Goal: Transaction & Acquisition: Purchase product/service

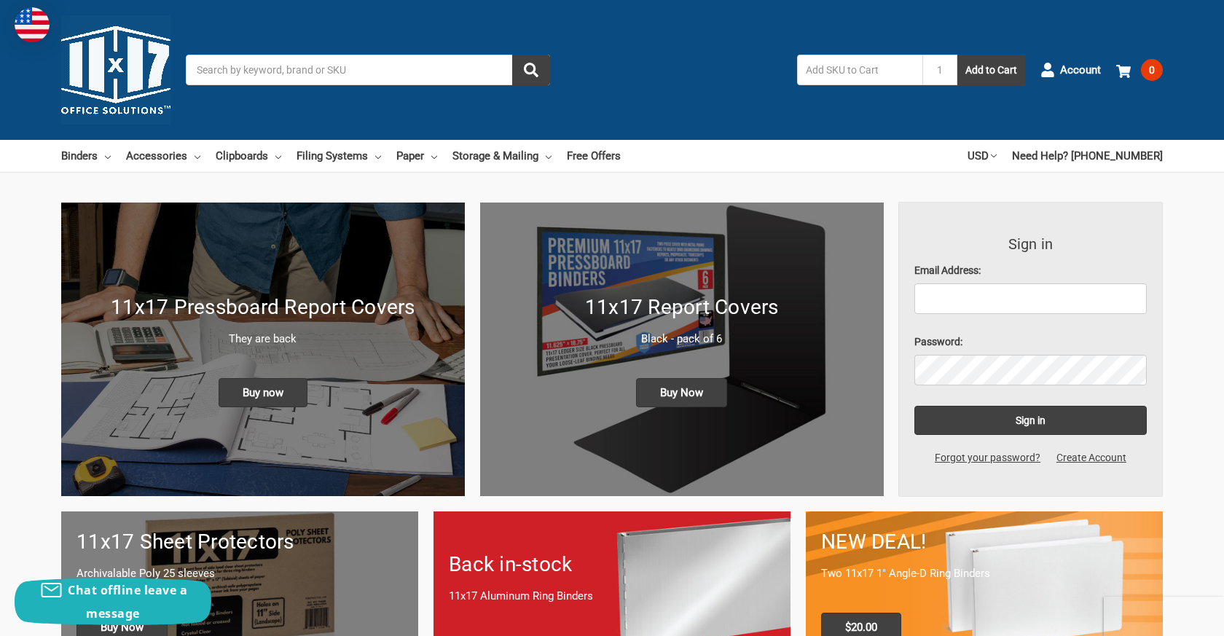
click at [457, 74] on input "Search" at bounding box center [368, 70] width 364 height 31
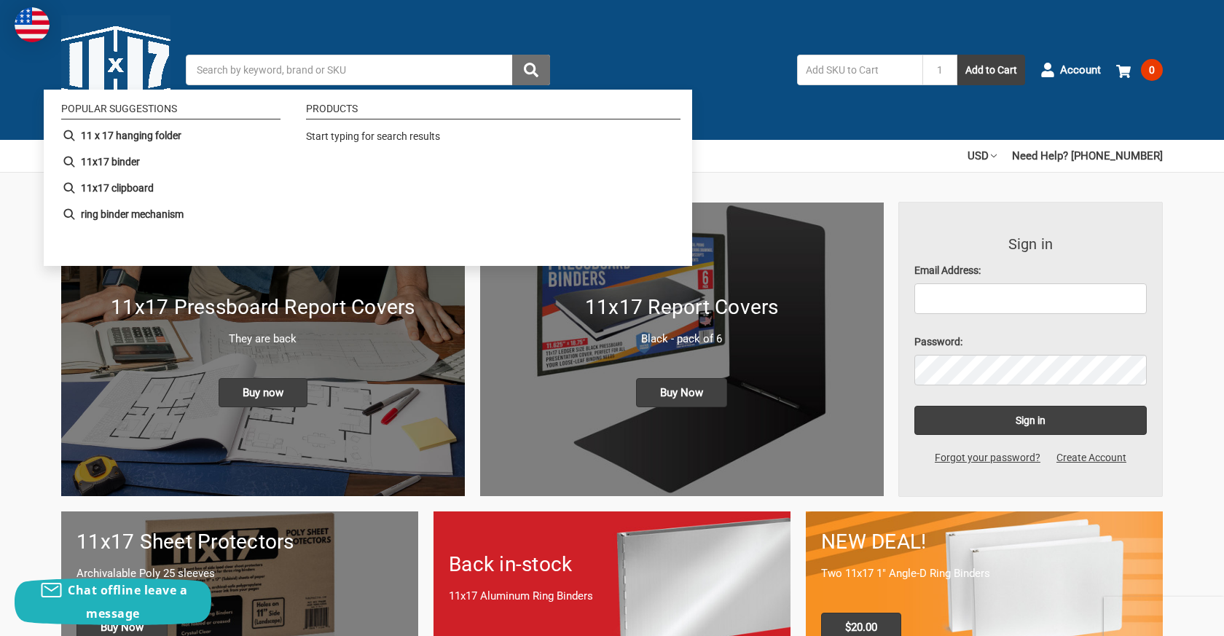
paste input "615610"
type input "615610"
click at [530, 71] on icon "submit" at bounding box center [531, 70] width 15 height 15
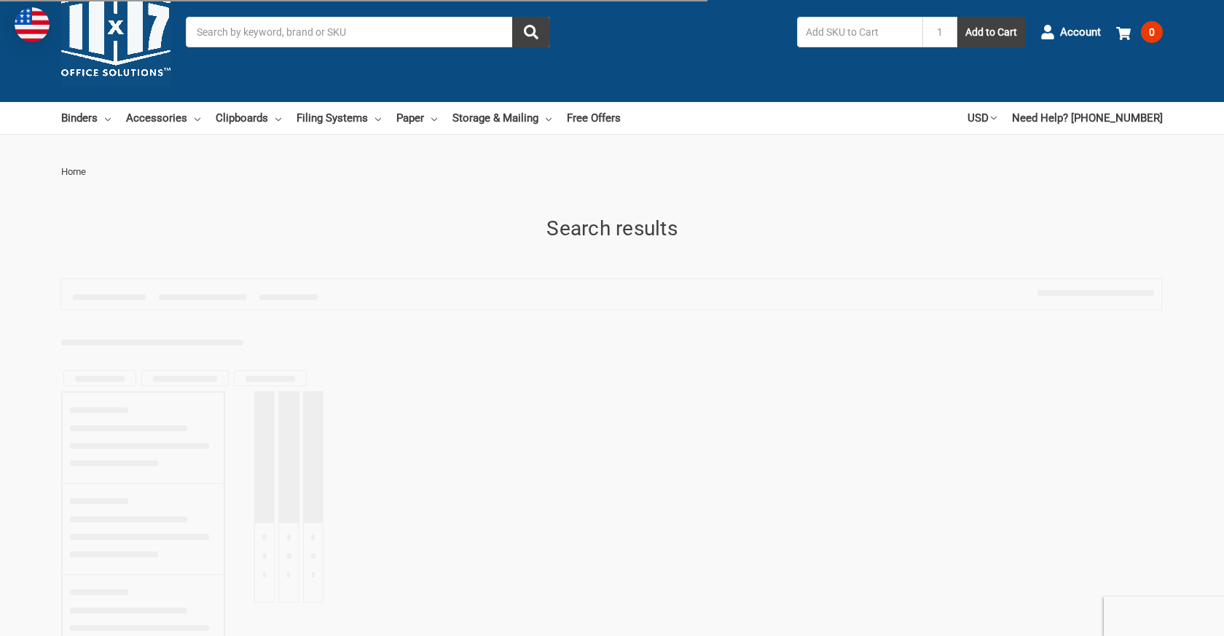
type input "615610"
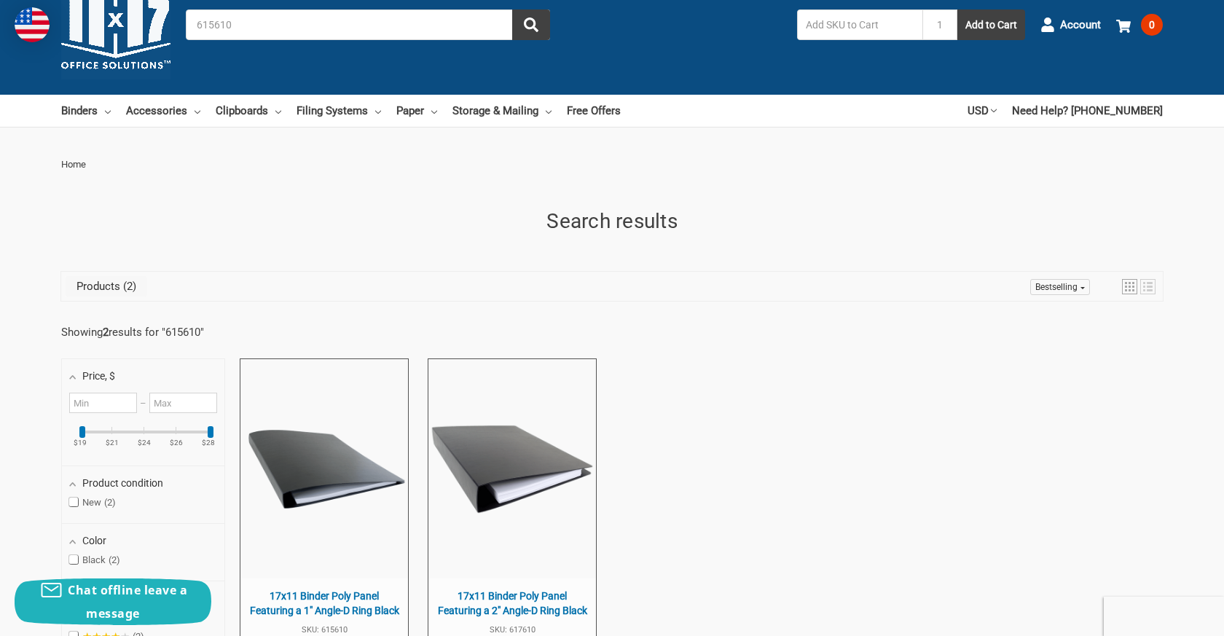
scroll to position [258, 0]
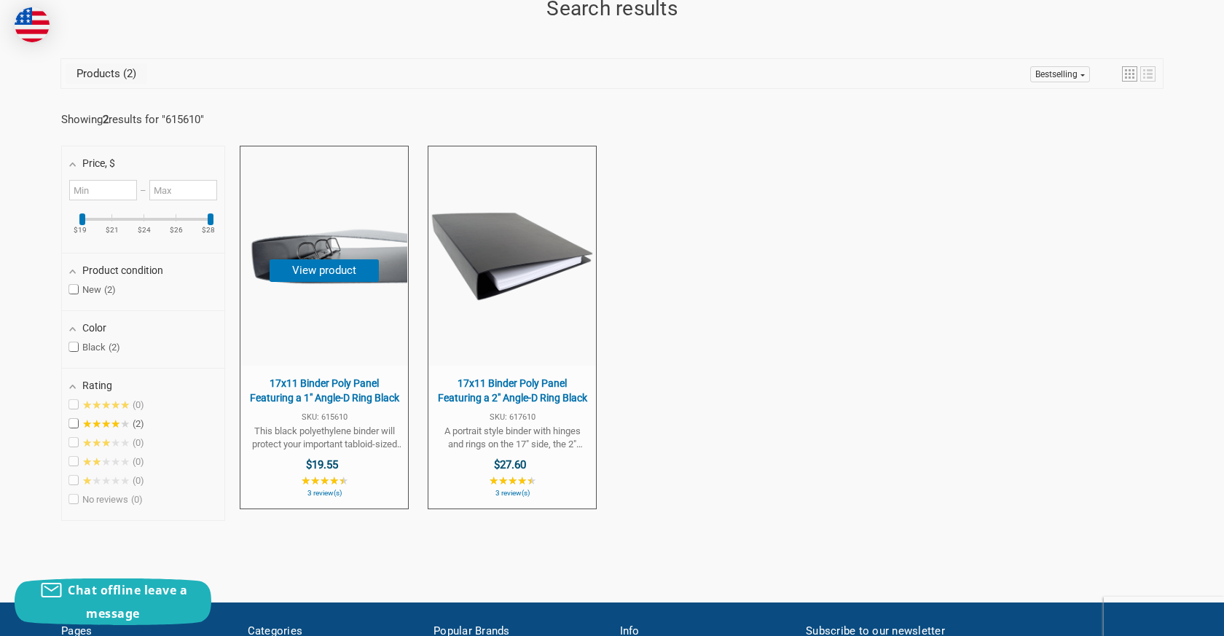
click at [358, 399] on span "17x11 Binder Poly Panel Featuring a 1" Angle-D Ring Black" at bounding box center [324, 391] width 153 height 28
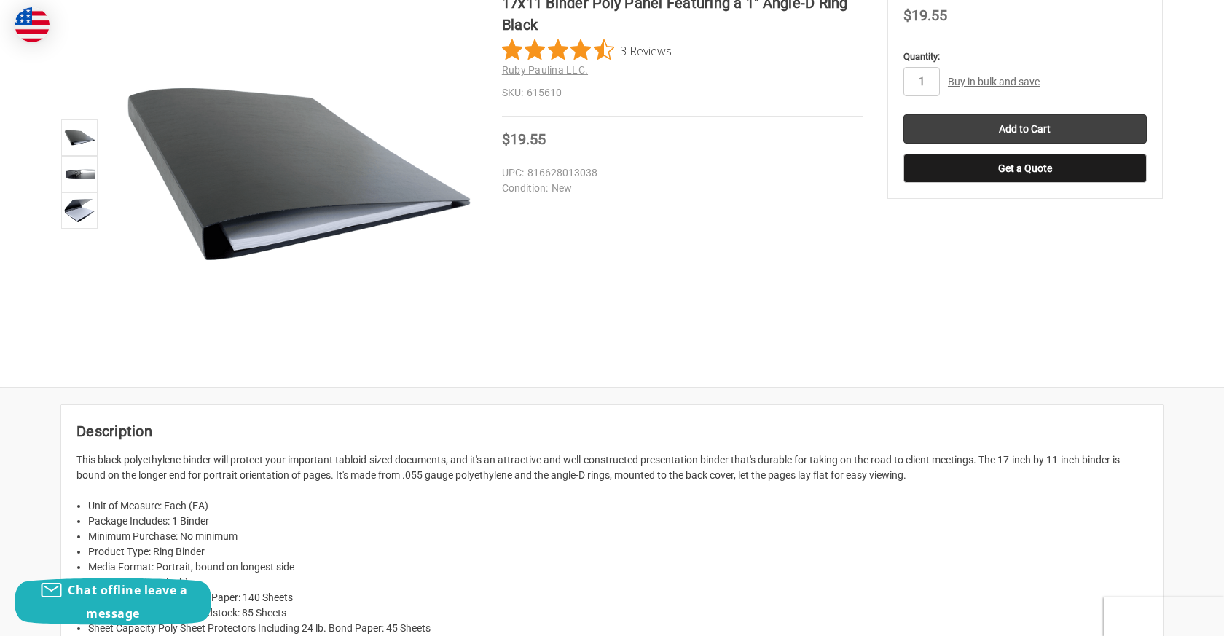
scroll to position [466, 0]
